Goal: Transaction & Acquisition: Purchase product/service

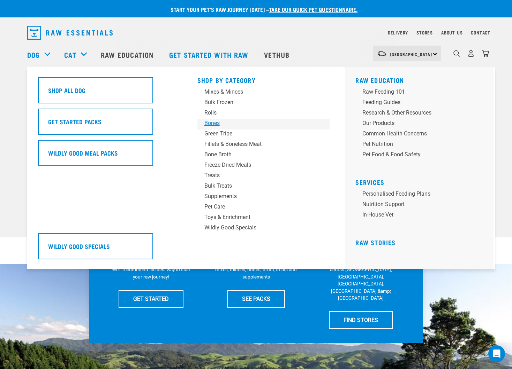
click at [212, 122] on div "Bones" at bounding box center [258, 123] width 109 height 8
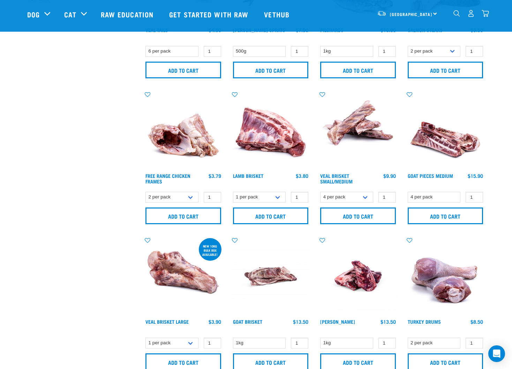
scroll to position [255, 0]
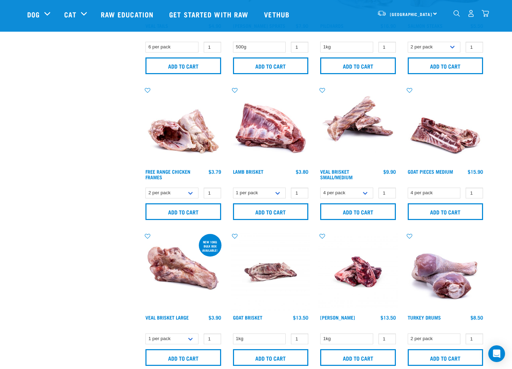
click at [281, 141] on img at bounding box center [270, 126] width 79 height 79
